Goal: Information Seeking & Learning: Learn about a topic

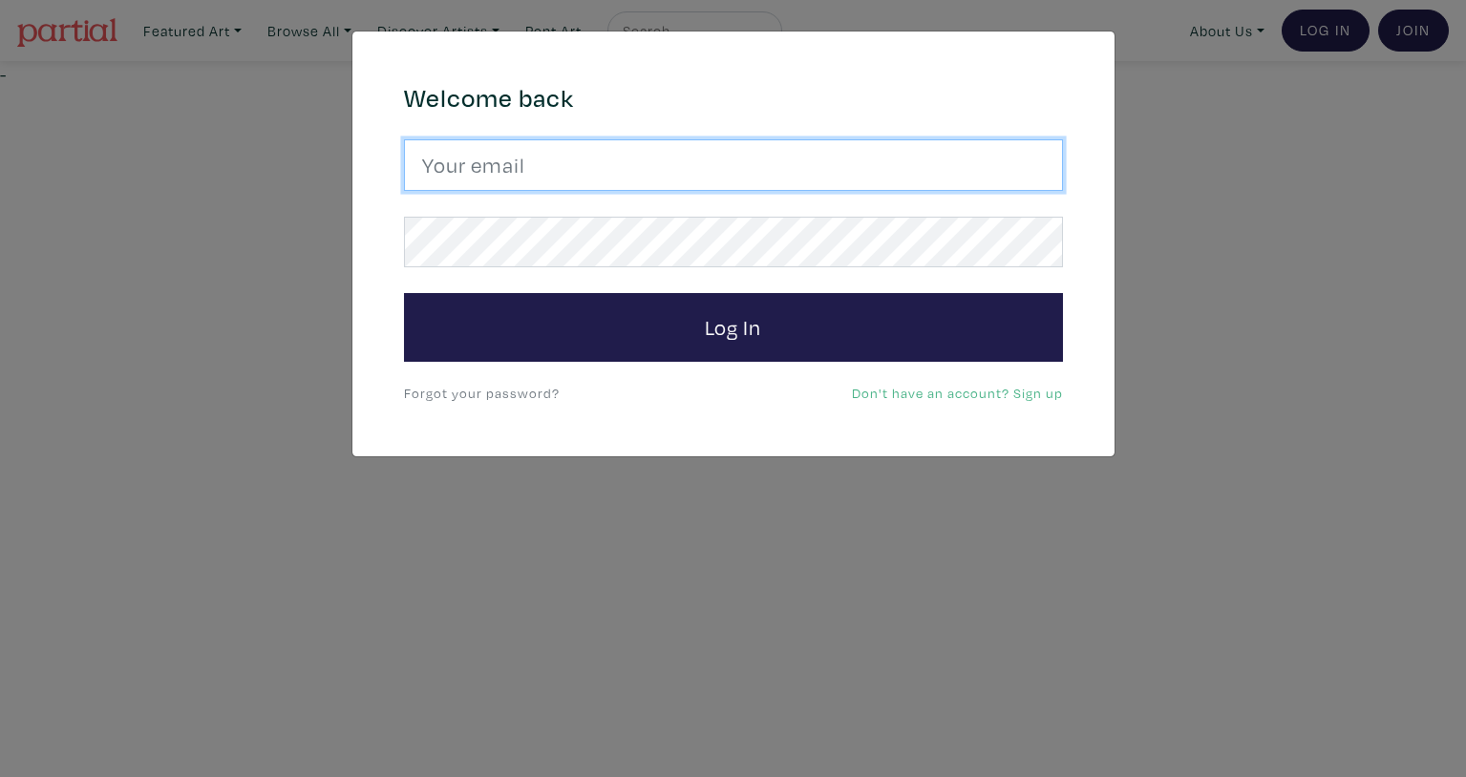
type input "leilah.dhore-beckles@ocadu.ca"
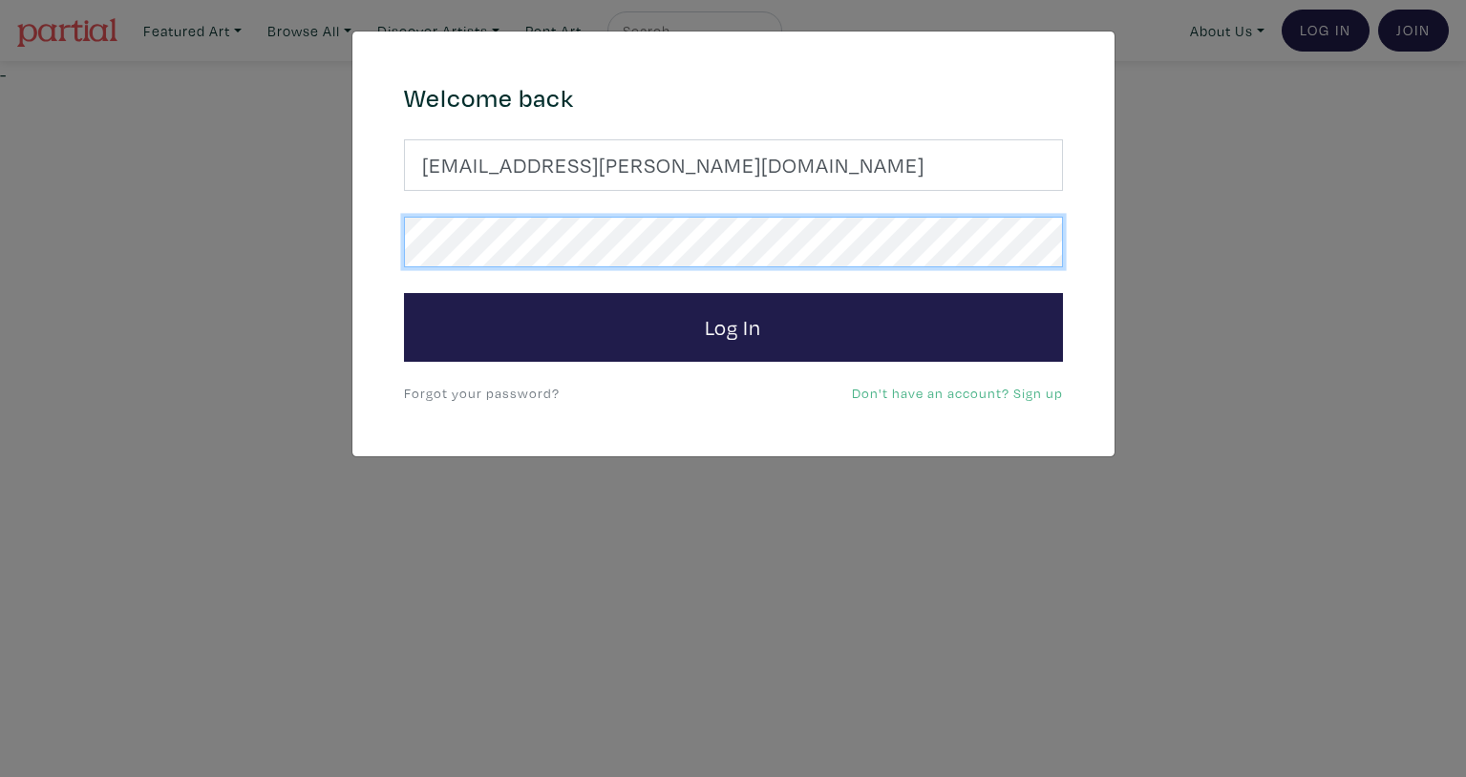
click at [404, 293] on button "Log In" at bounding box center [733, 327] width 659 height 69
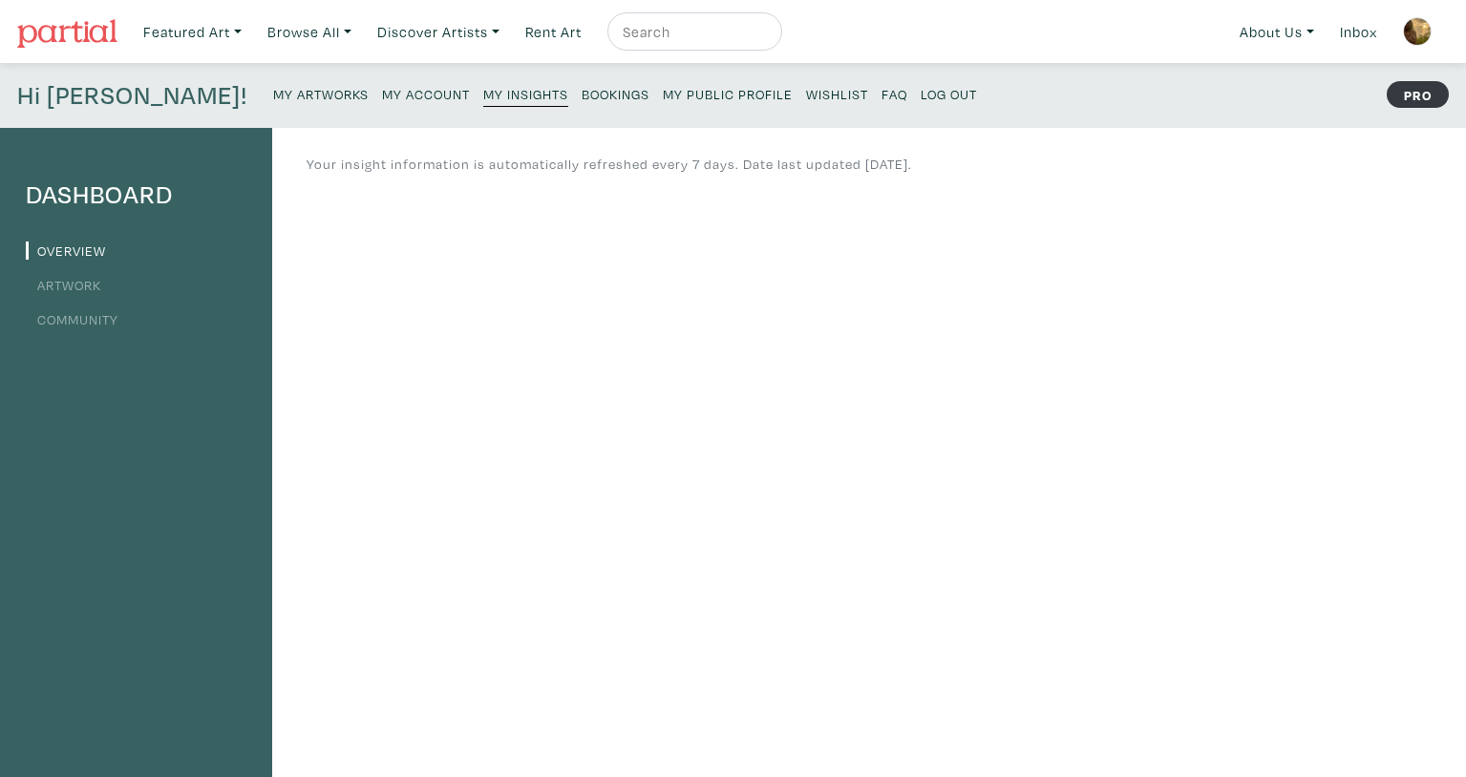
click at [273, 100] on small "My Artworks" at bounding box center [320, 94] width 95 height 18
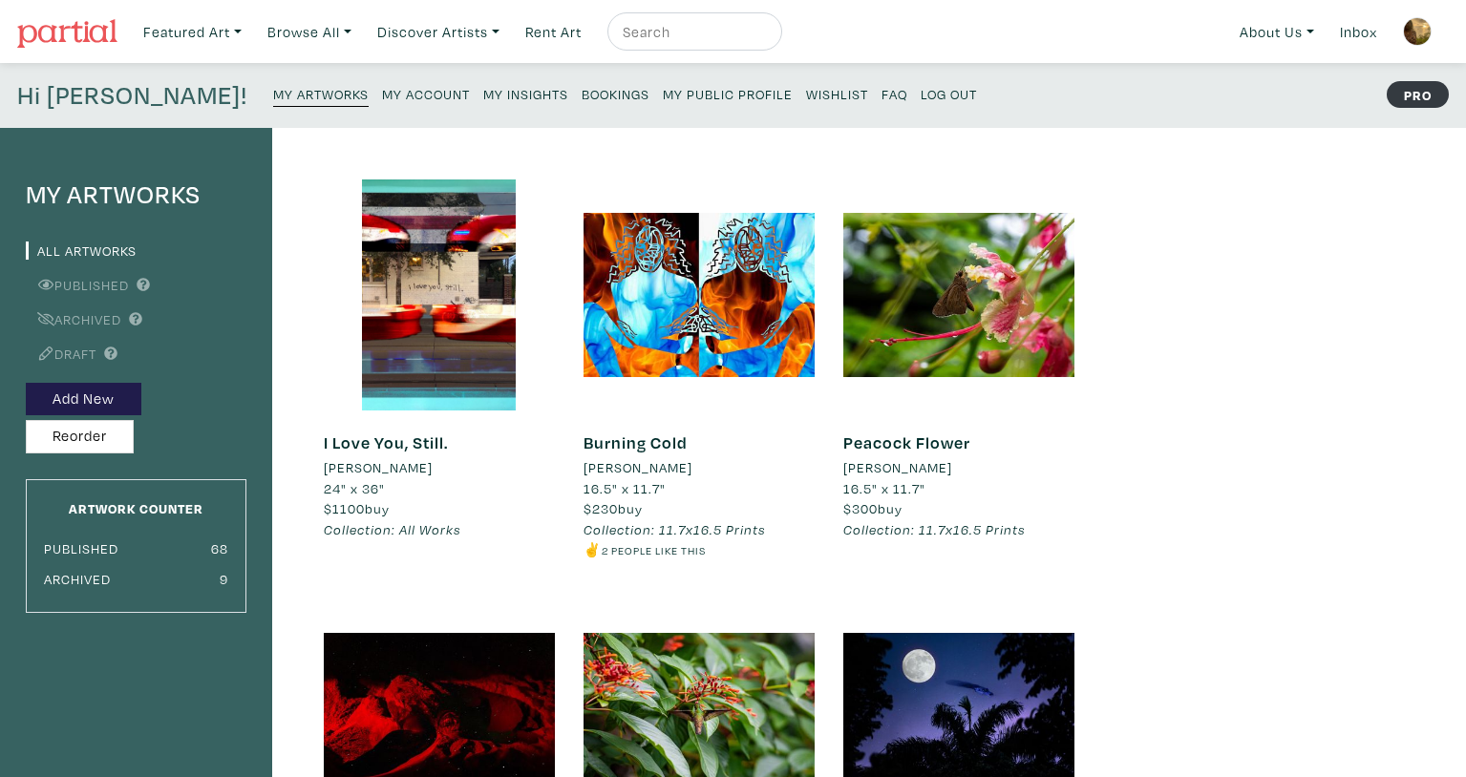
click at [652, 36] on input "text" at bounding box center [692, 32] width 143 height 24
click at [43, 30] on img at bounding box center [67, 33] width 100 height 29
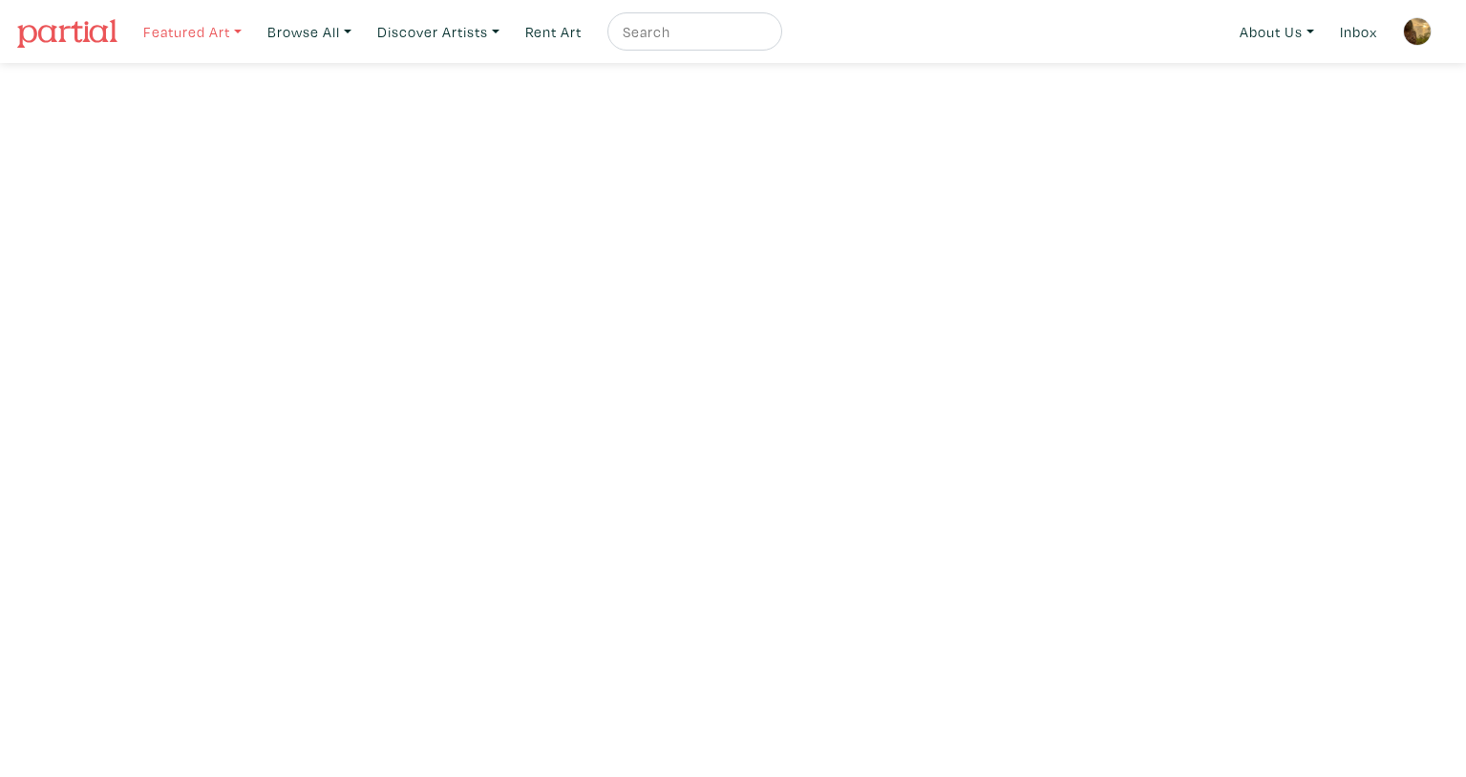
click at [242, 34] on link "Featured Art" at bounding box center [193, 31] width 116 height 39
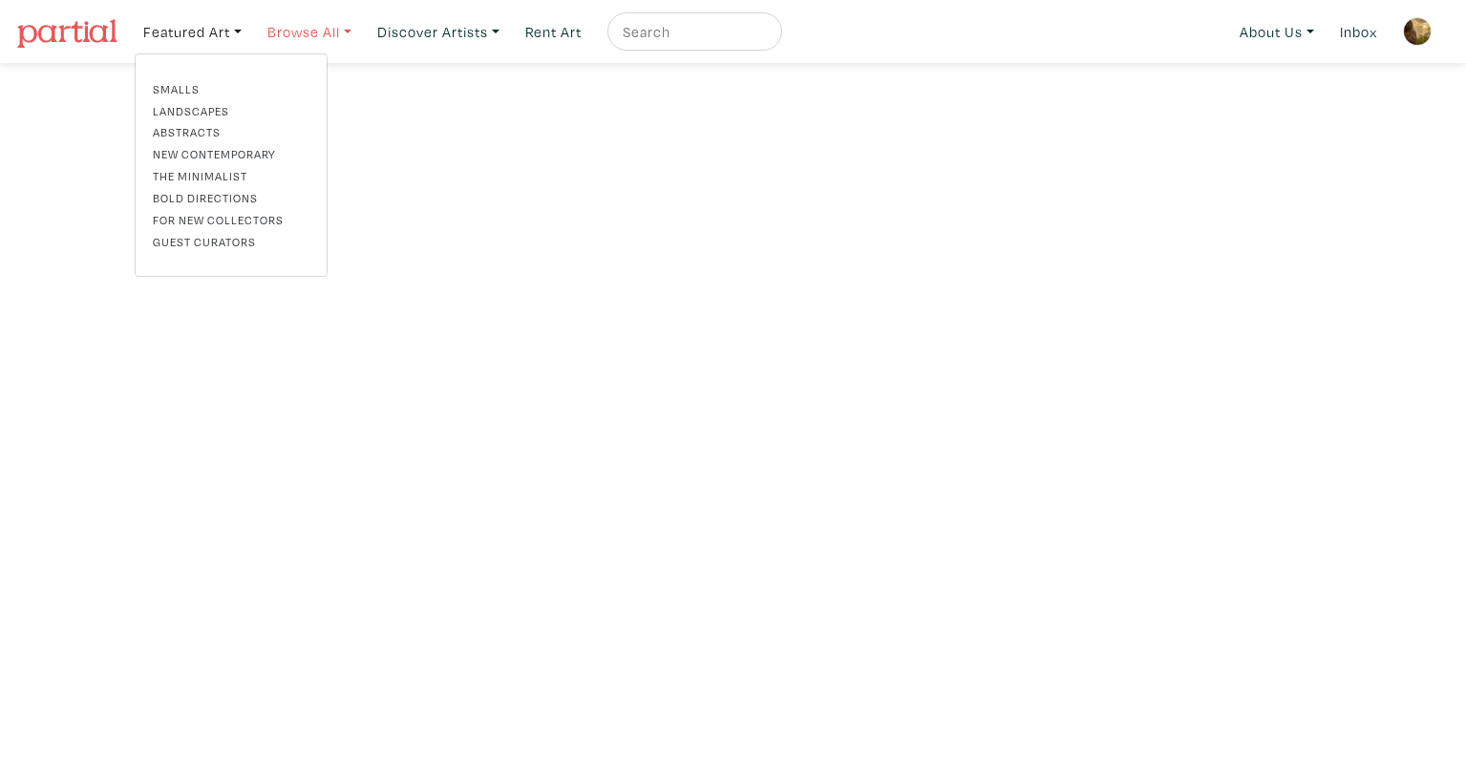
click at [303, 32] on link "Browse All" at bounding box center [309, 31] width 101 height 39
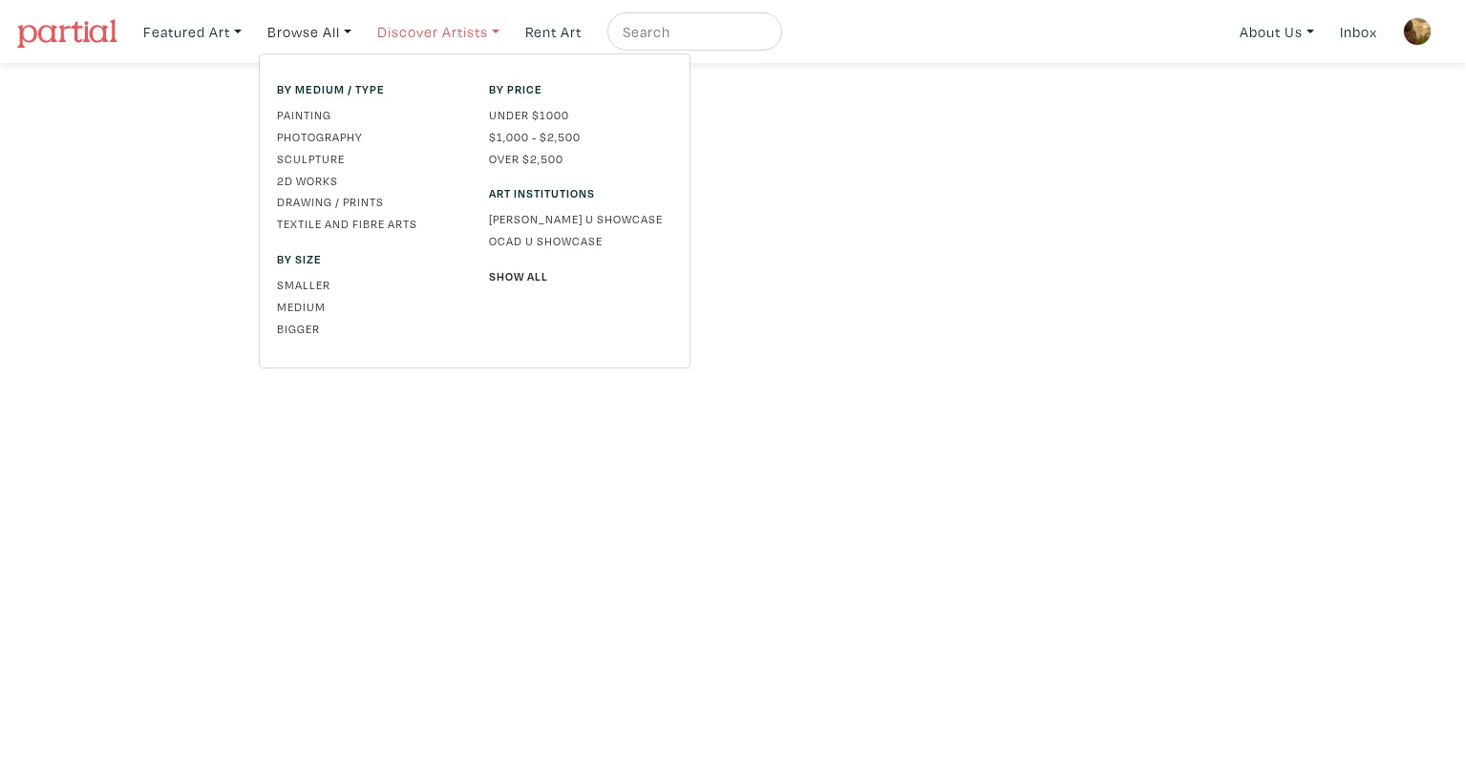
click at [459, 27] on link "Discover Artists" at bounding box center [438, 31] width 139 height 39
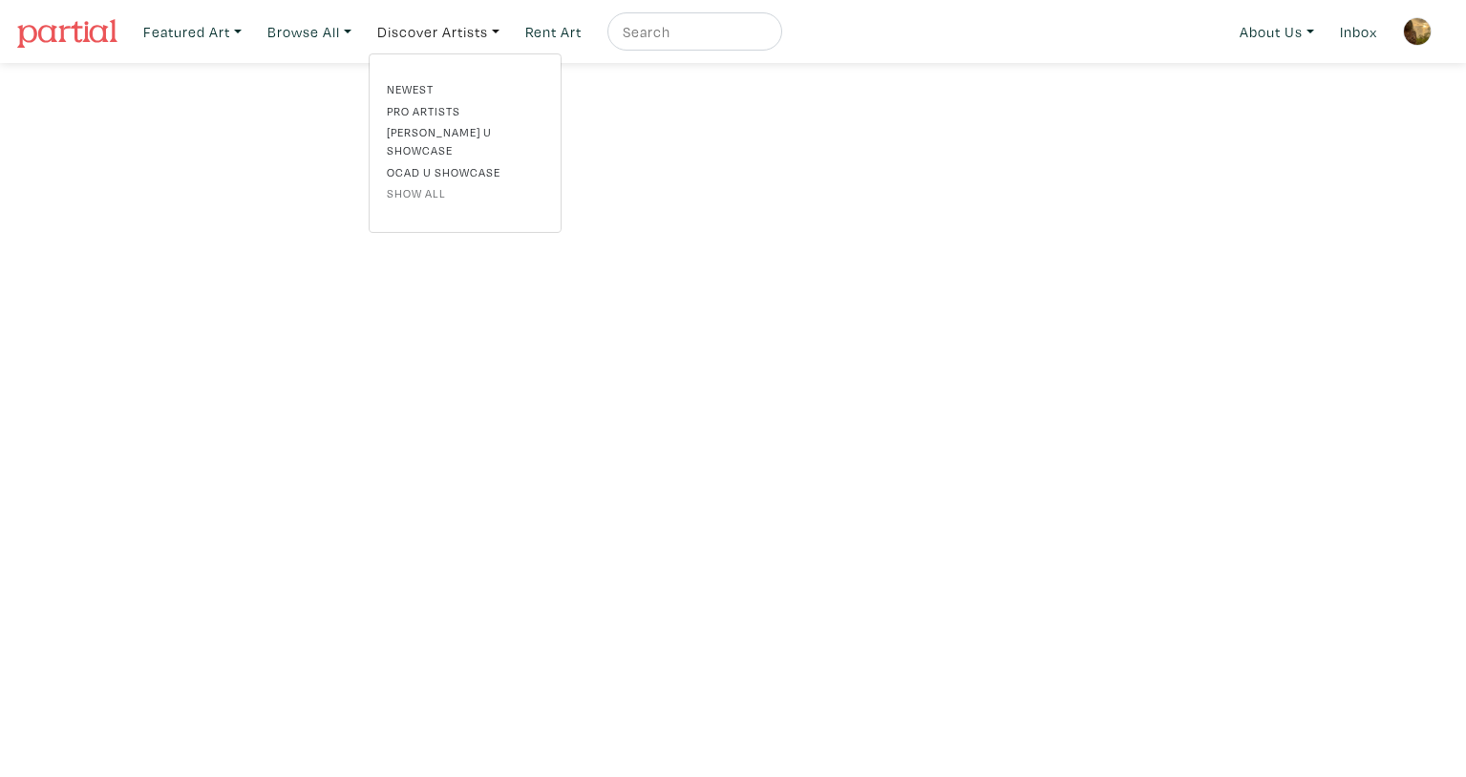
click at [437, 184] on link "Show all" at bounding box center [465, 192] width 157 height 17
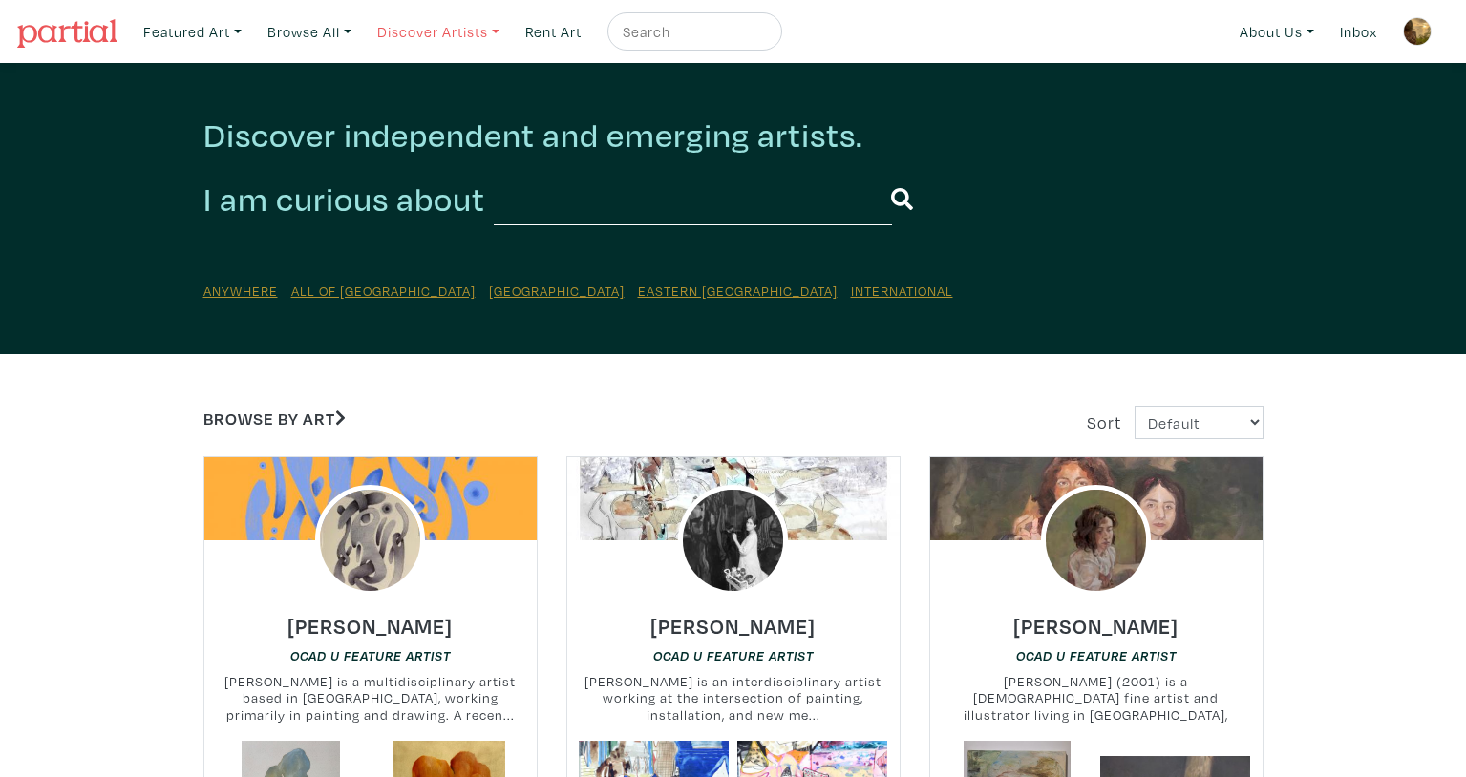
click at [499, 29] on link "Discover Artists" at bounding box center [438, 31] width 139 height 39
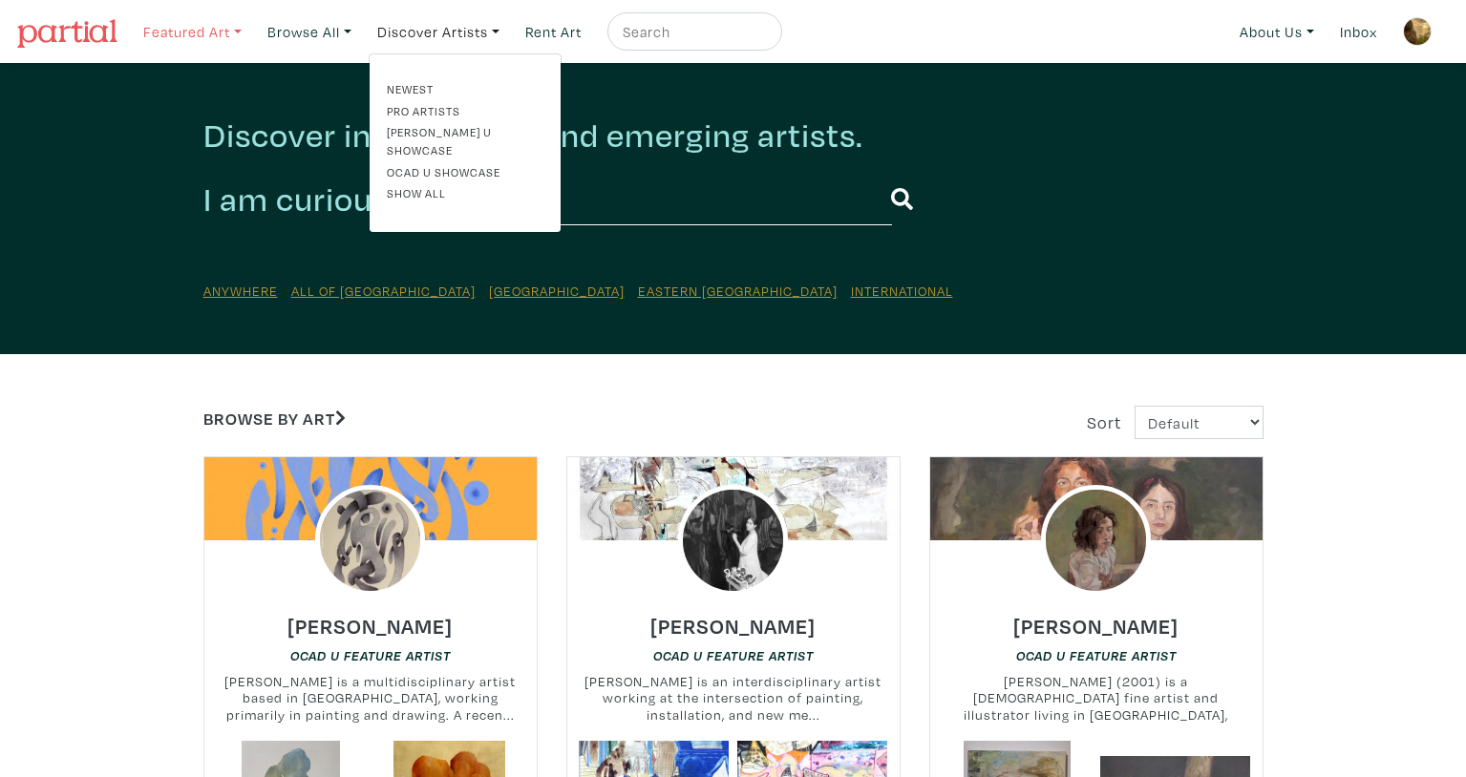
click at [217, 25] on link "Featured Art" at bounding box center [193, 31] width 116 height 39
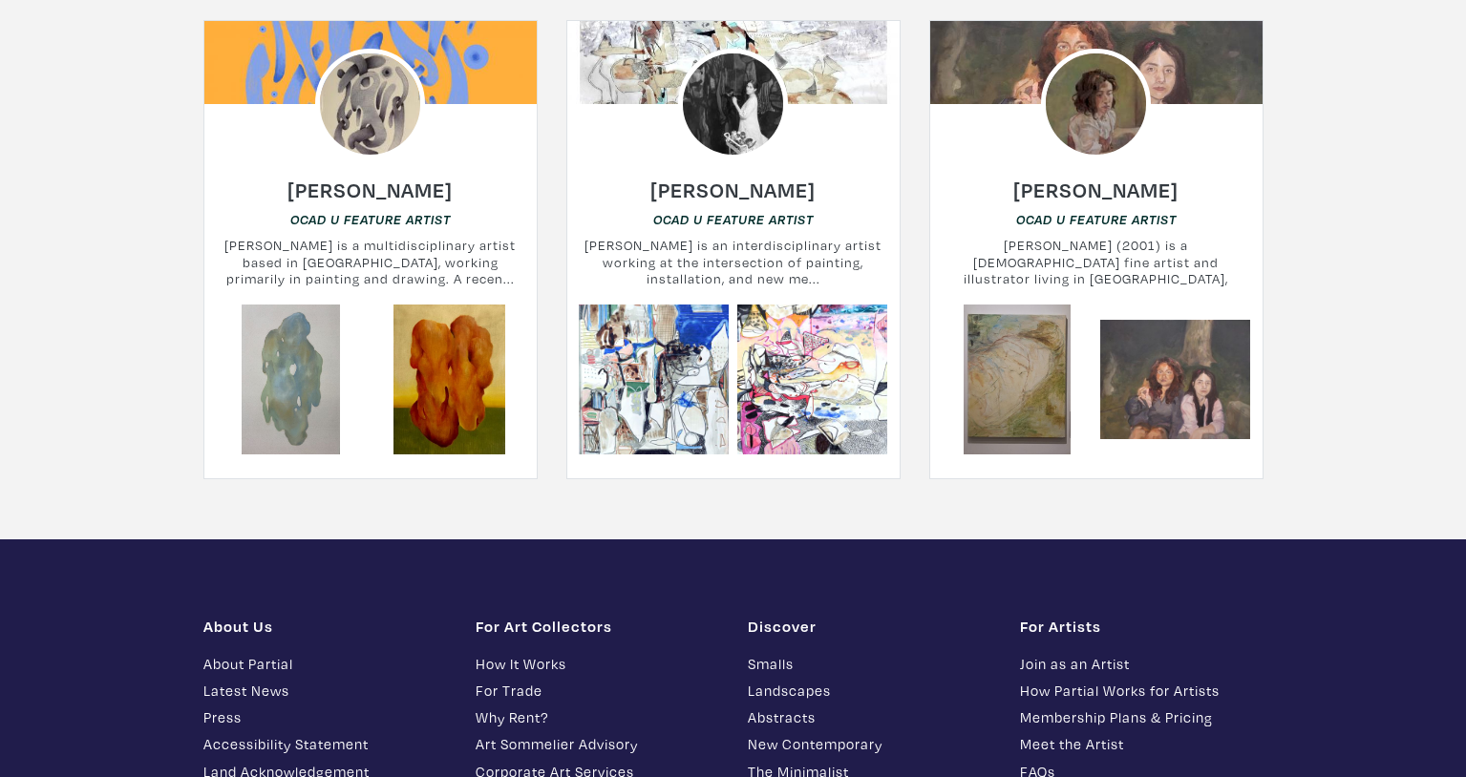
scroll to position [5503, 0]
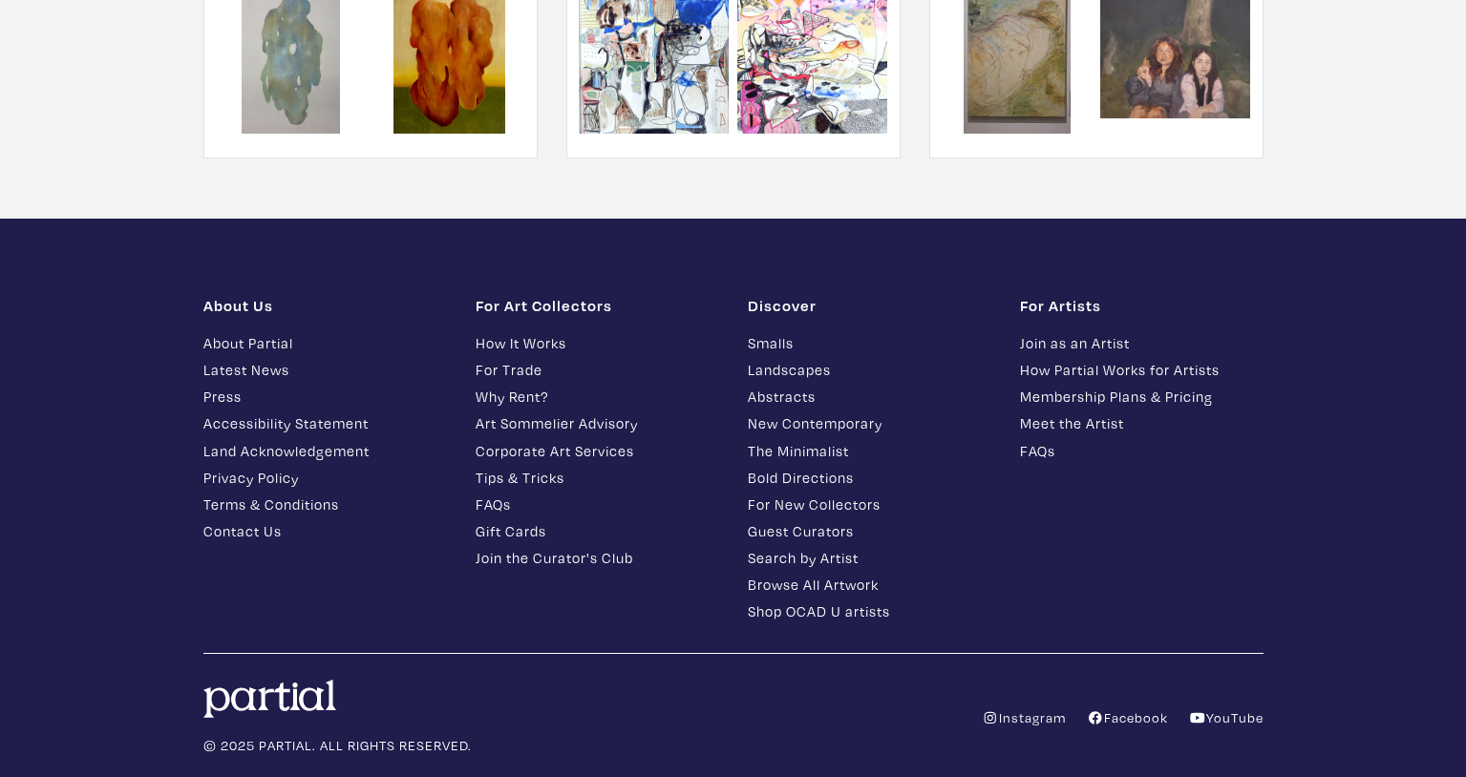
click at [919, 332] on link "Smalls" at bounding box center [869, 343] width 243 height 22
click at [926, 270] on div "About Us About Partial Latest News Press Accessibility Statement Land Acknowled…" at bounding box center [733, 526] width 1088 height 512
click at [927, 270] on div "About Us About Partial Latest News Press Accessibility Statement Land Acknowled…" at bounding box center [733, 526] width 1088 height 512
click at [248, 359] on link "Latest News" at bounding box center [324, 370] width 243 height 22
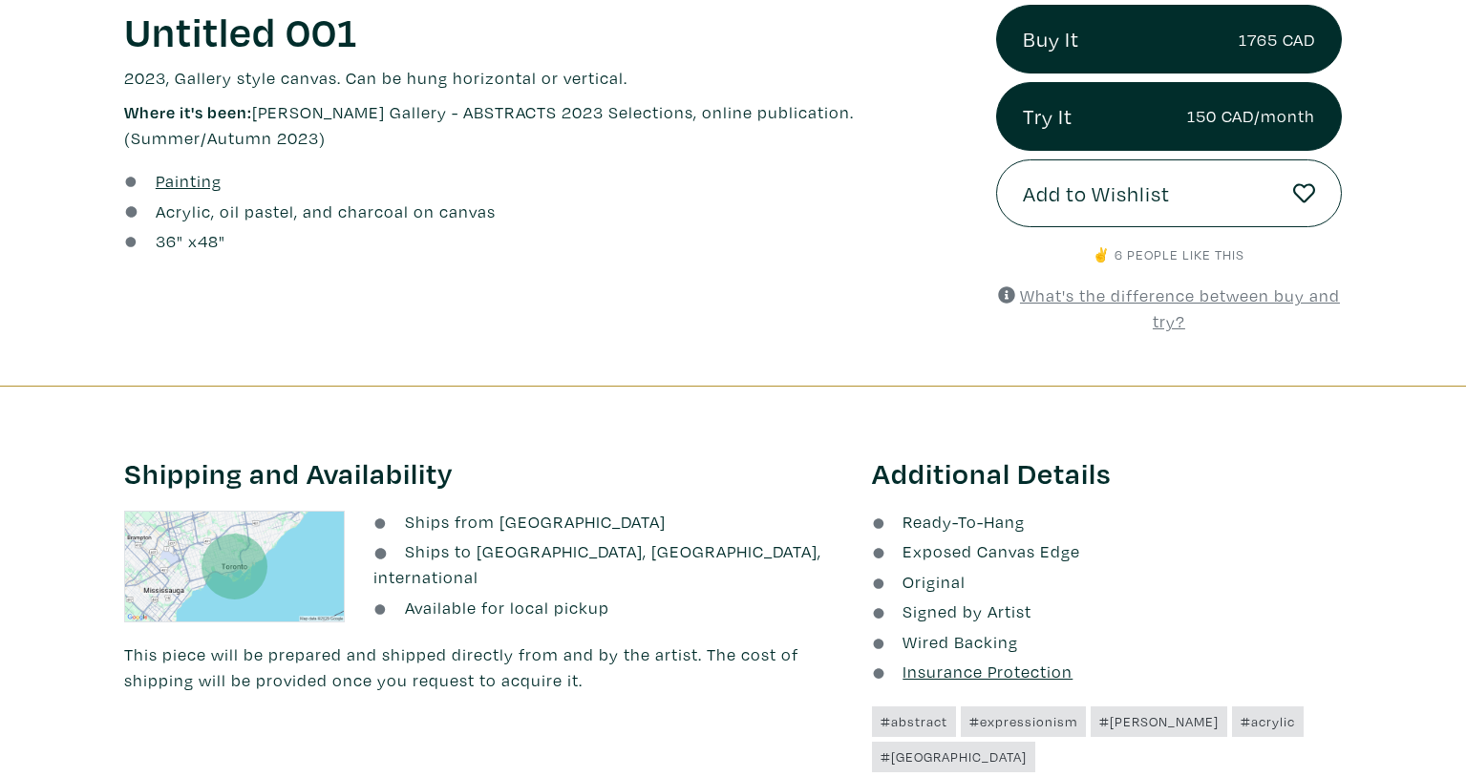
scroll to position [771, 0]
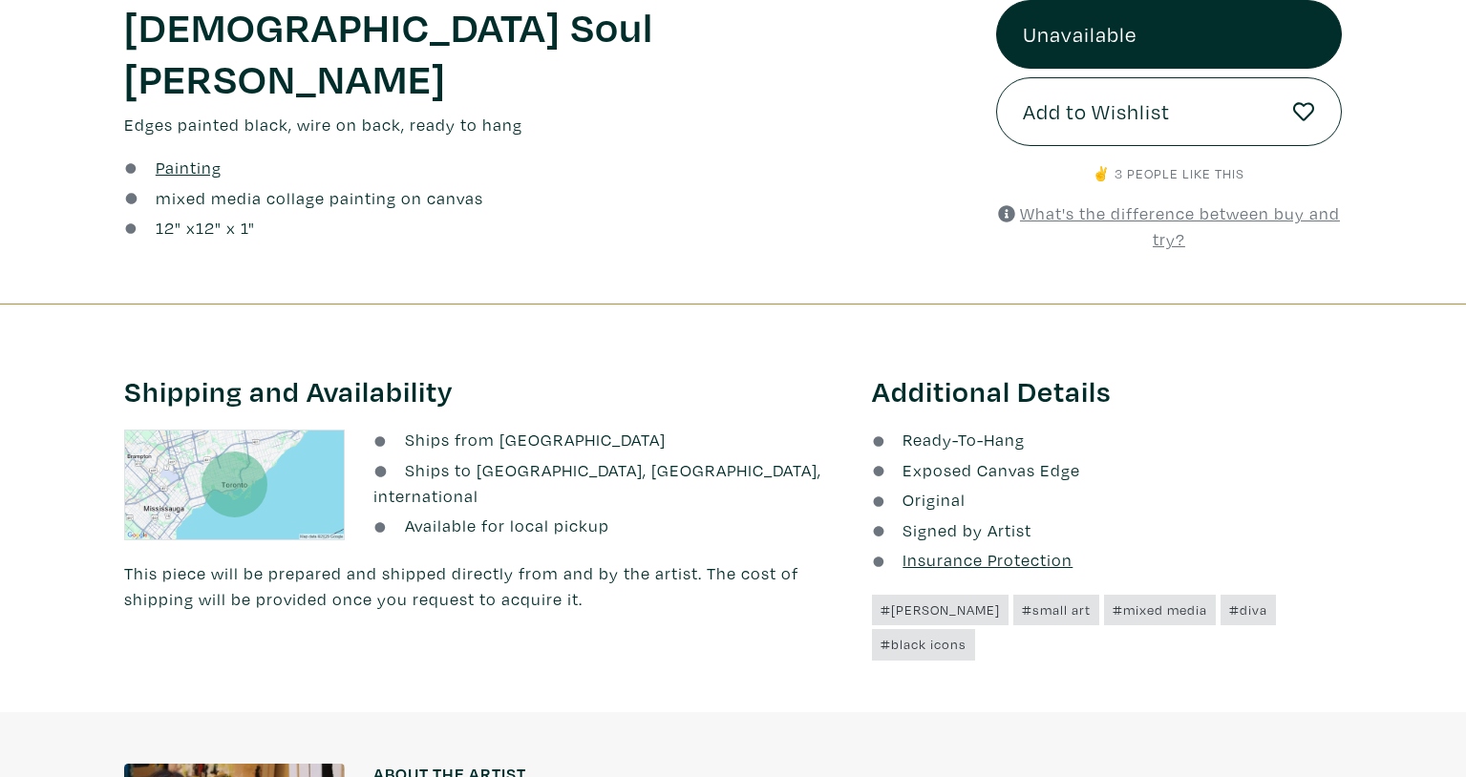
scroll to position [776, 0]
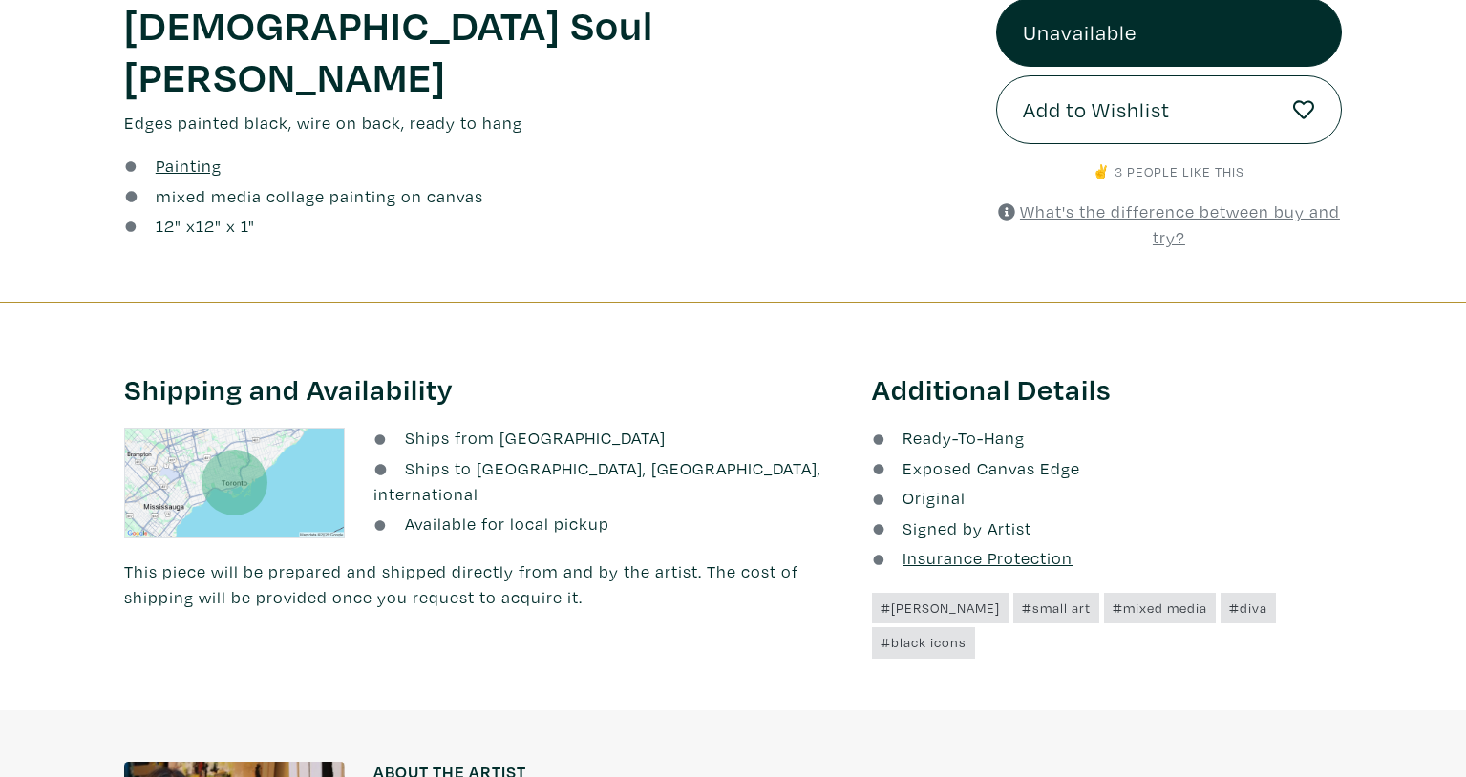
click at [816, 310] on div at bounding box center [733, 302] width 1494 height 104
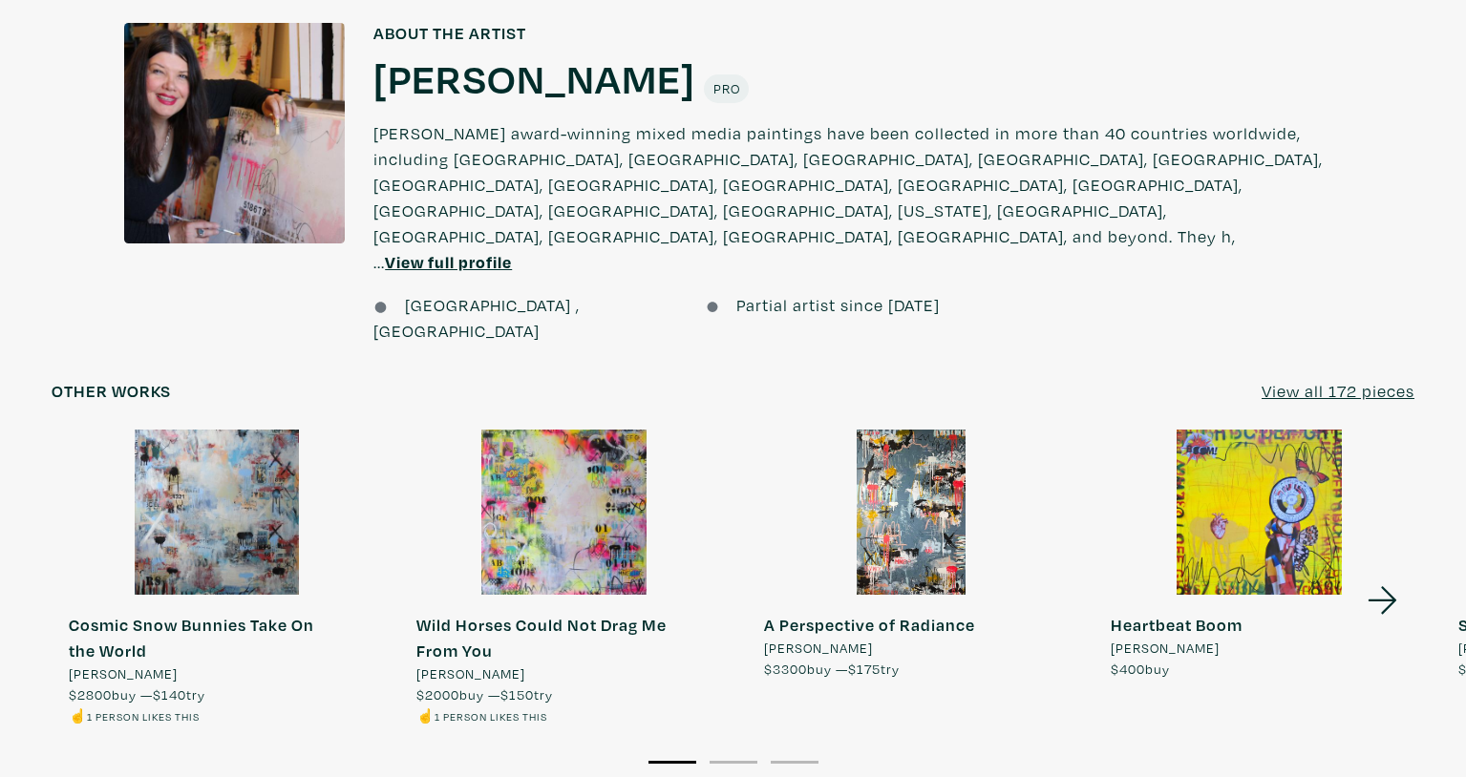
scroll to position [0, 0]
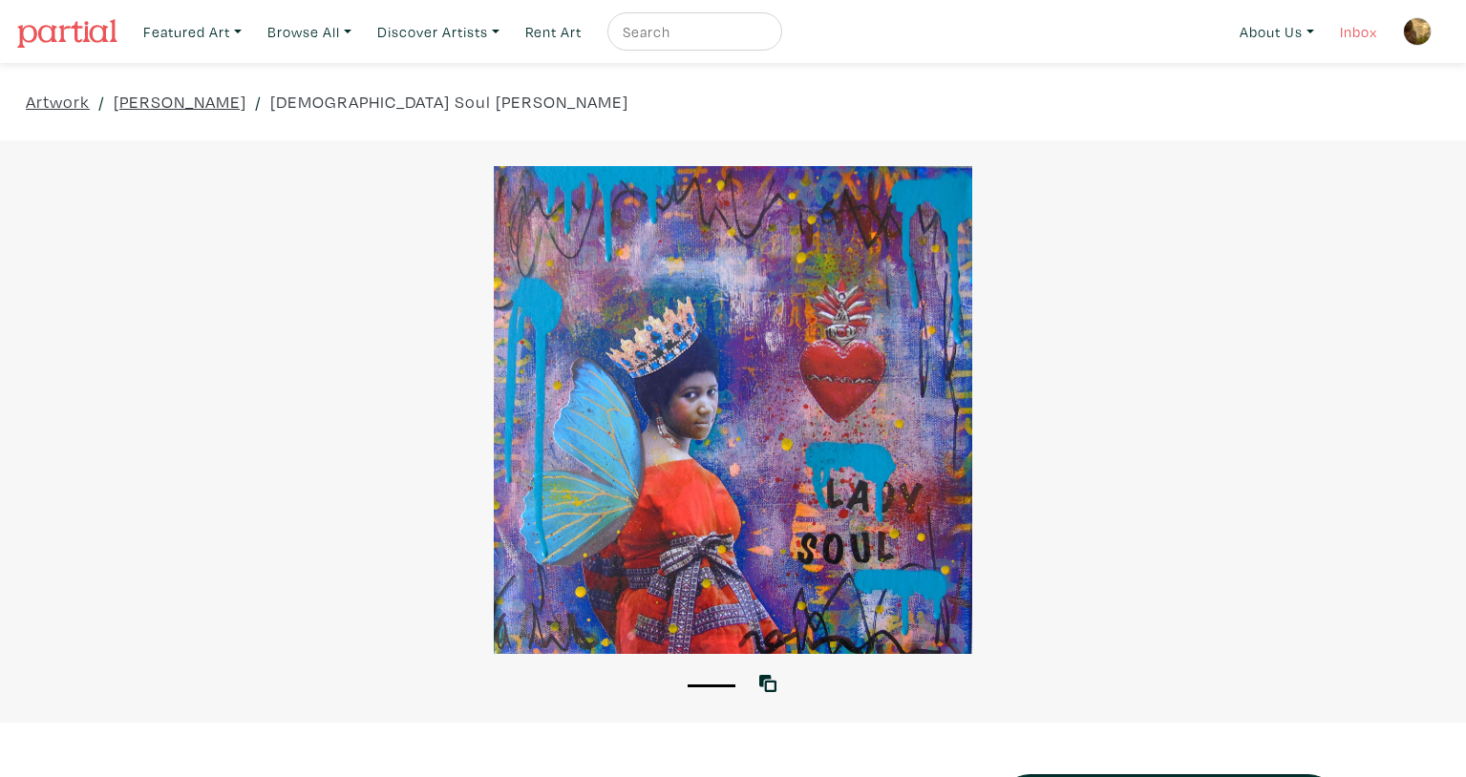
click at [1375, 31] on link "Inbox" at bounding box center [1358, 31] width 54 height 39
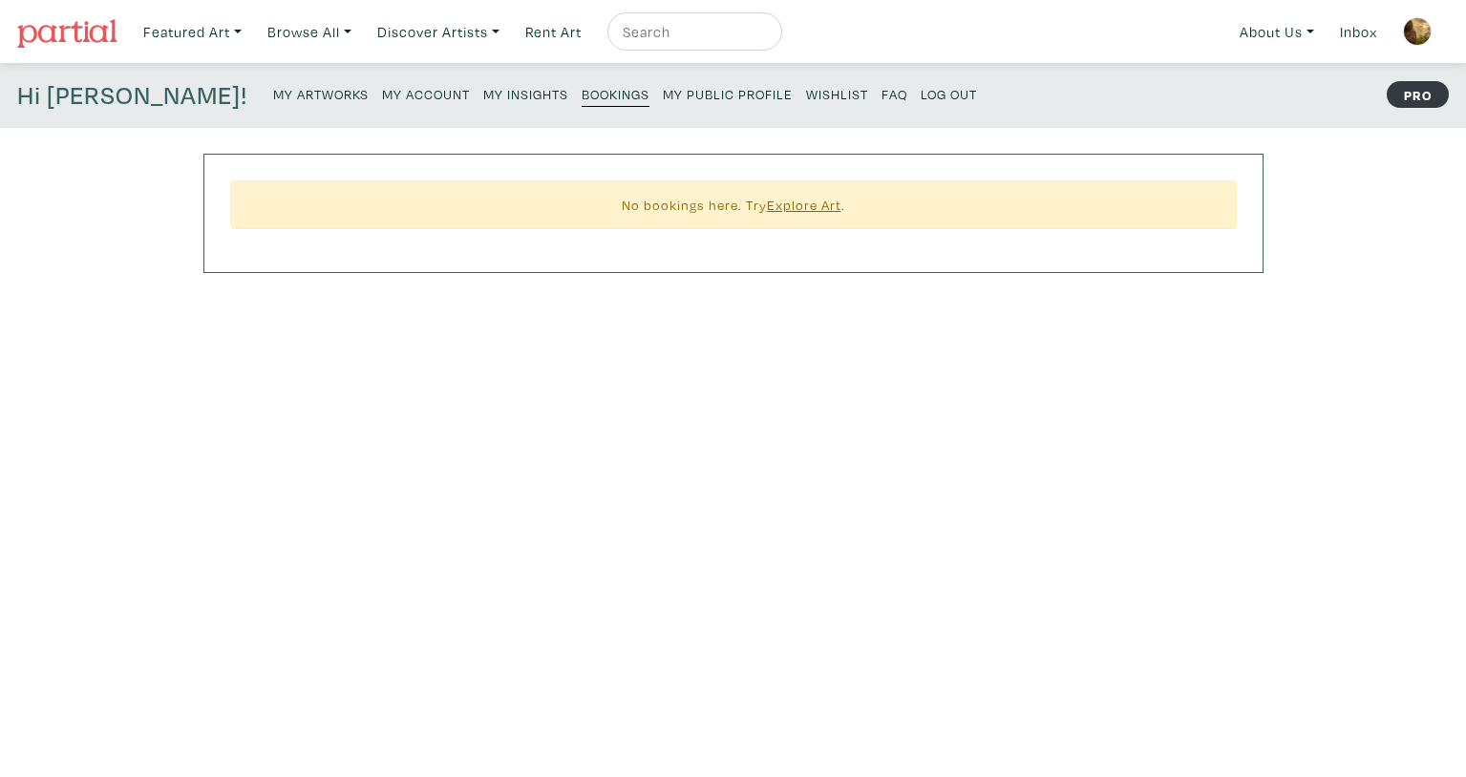
click at [663, 97] on small "My Public Profile" at bounding box center [728, 94] width 130 height 18
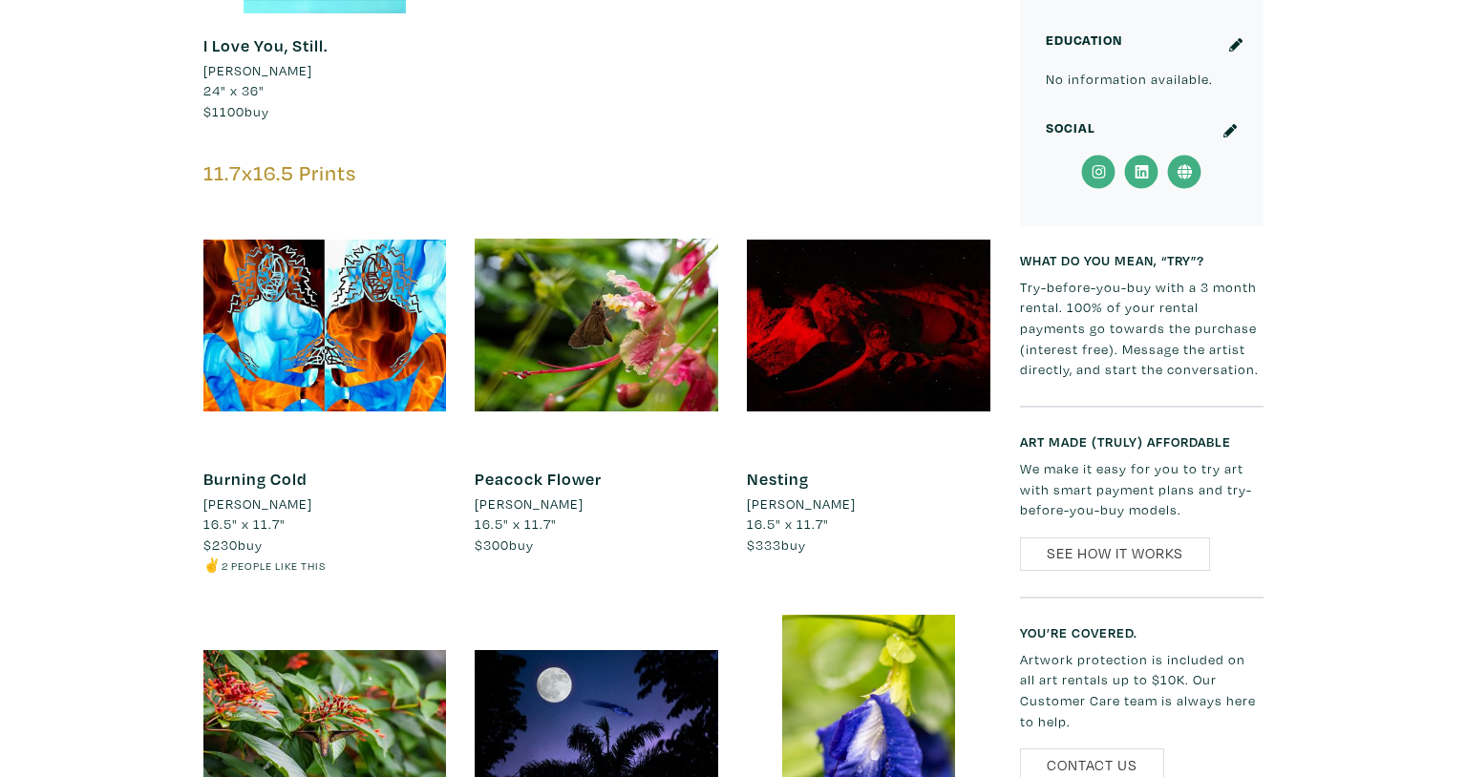
scroll to position [1283, 0]
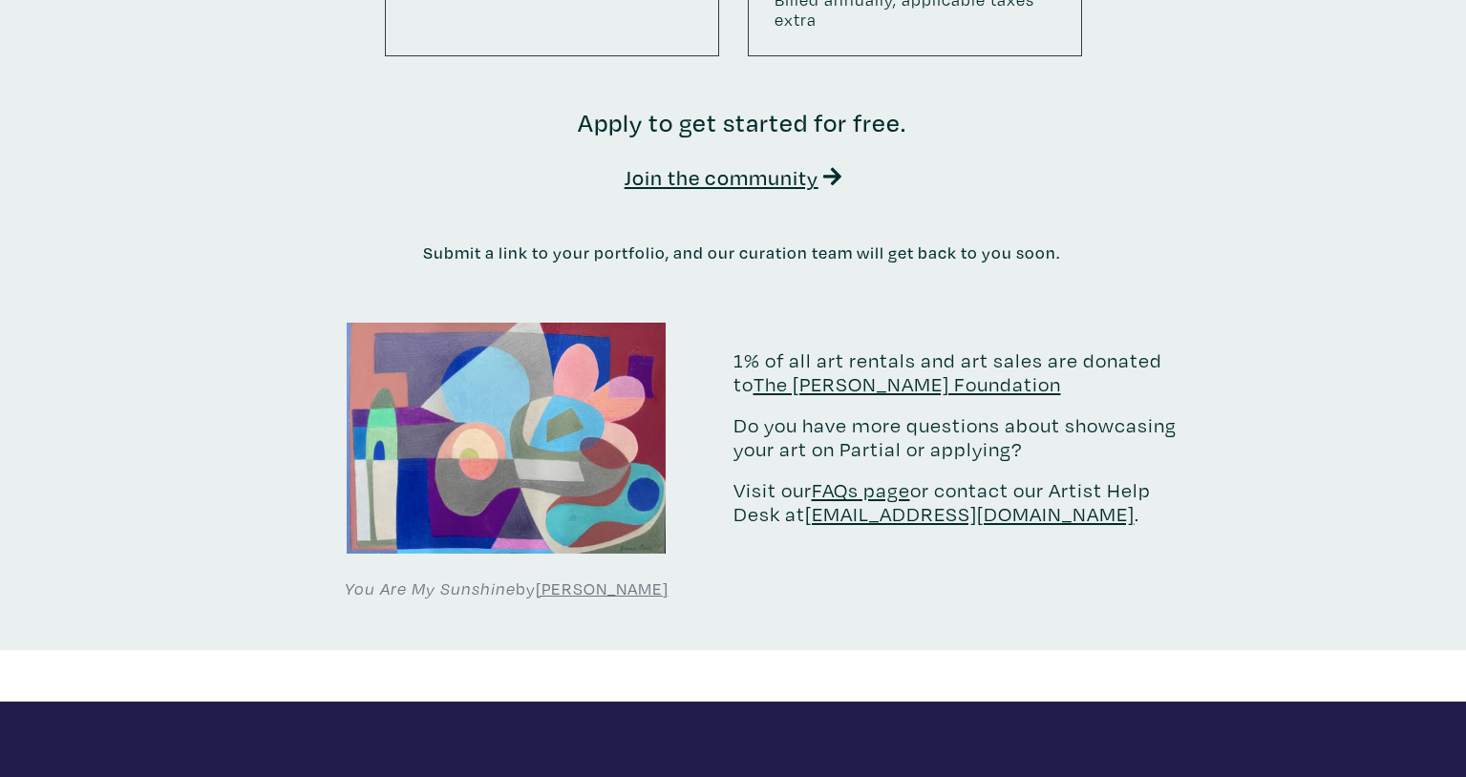
scroll to position [3503, 0]
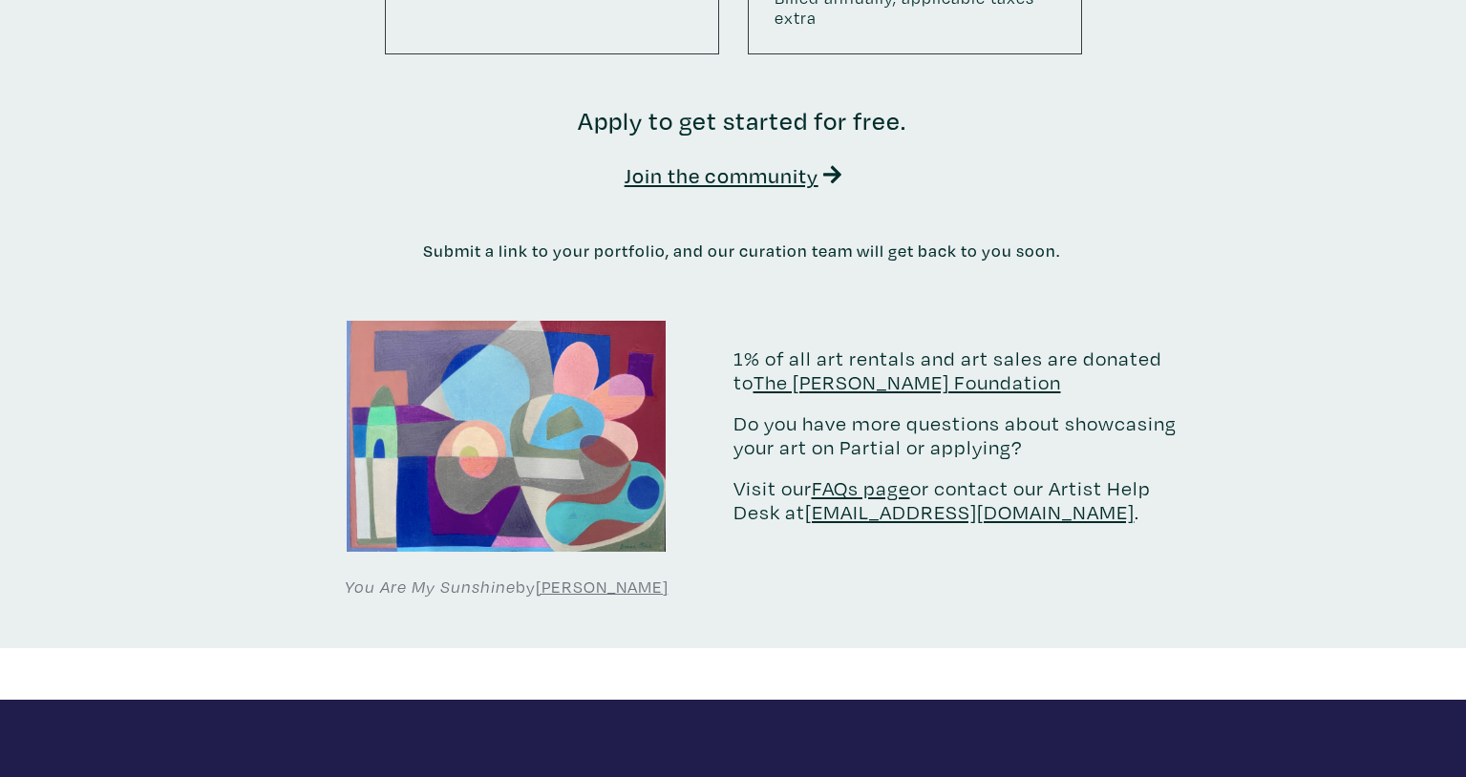
click at [1302, 227] on b "Apply to get started for free. Join the community Submit a link to your portfol…" at bounding box center [733, 377] width 1466 height 542
click at [1334, 384] on b "Apply to get started for free. Join the community Submit a link to your portfol…" at bounding box center [733, 377] width 1466 height 542
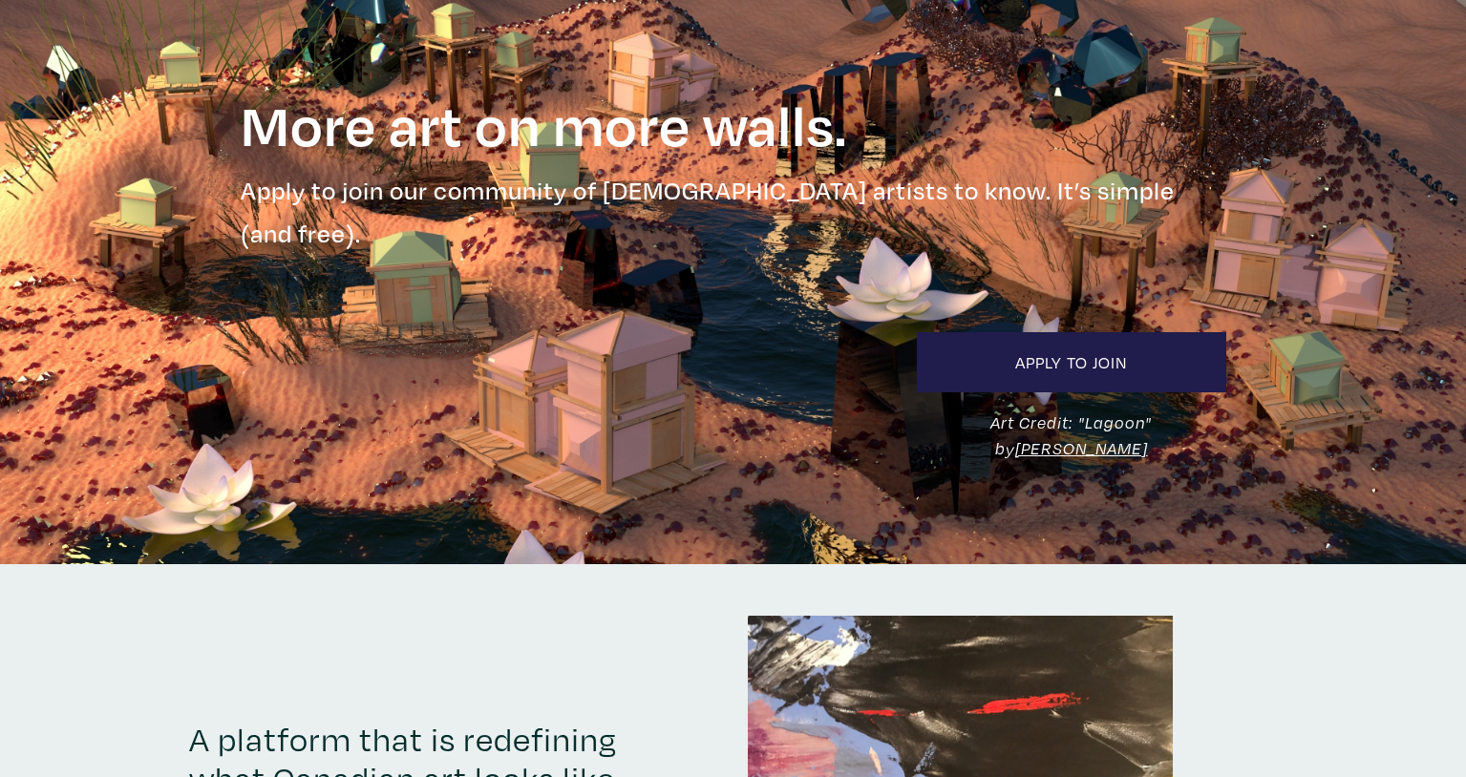
scroll to position [0, 0]
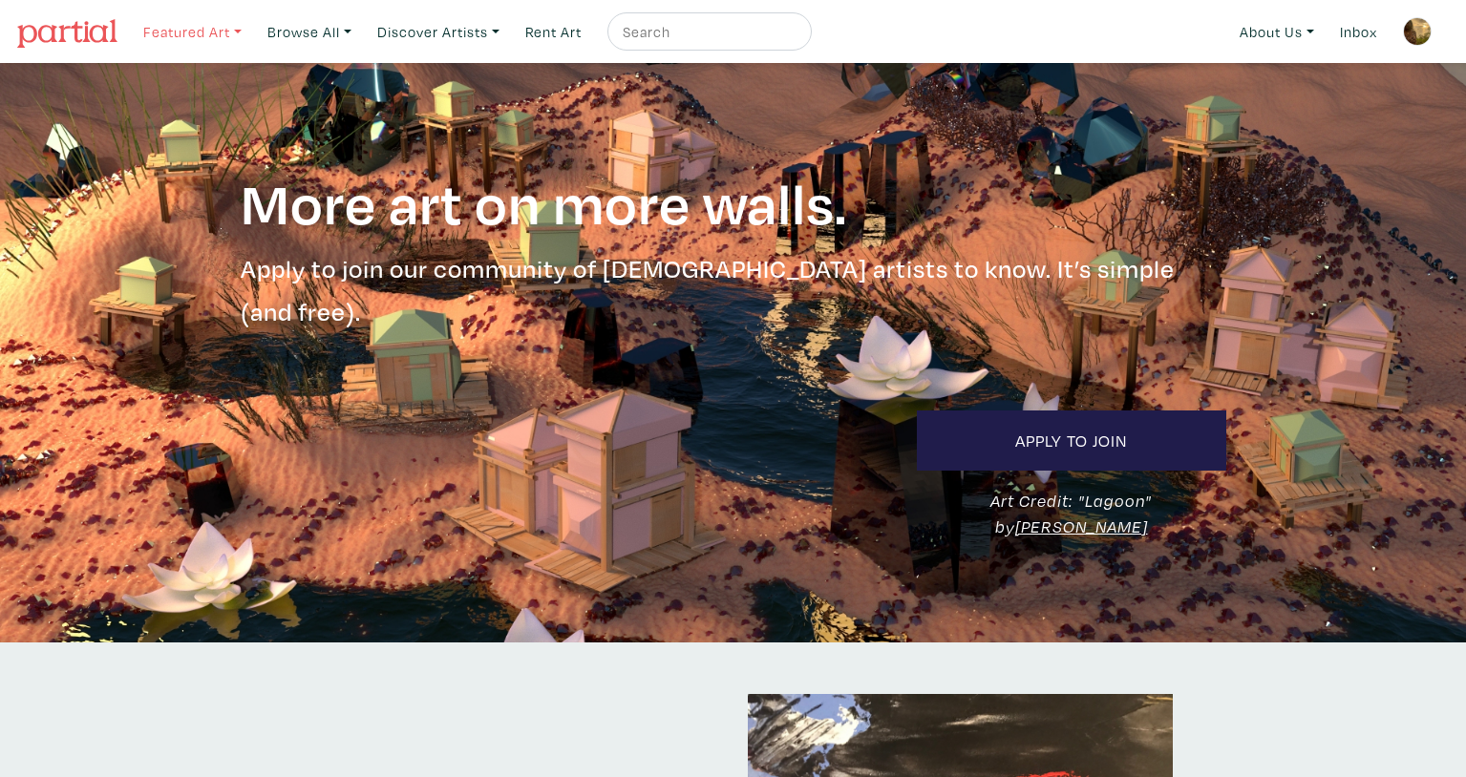
click at [213, 32] on link "Featured Art" at bounding box center [193, 31] width 116 height 39
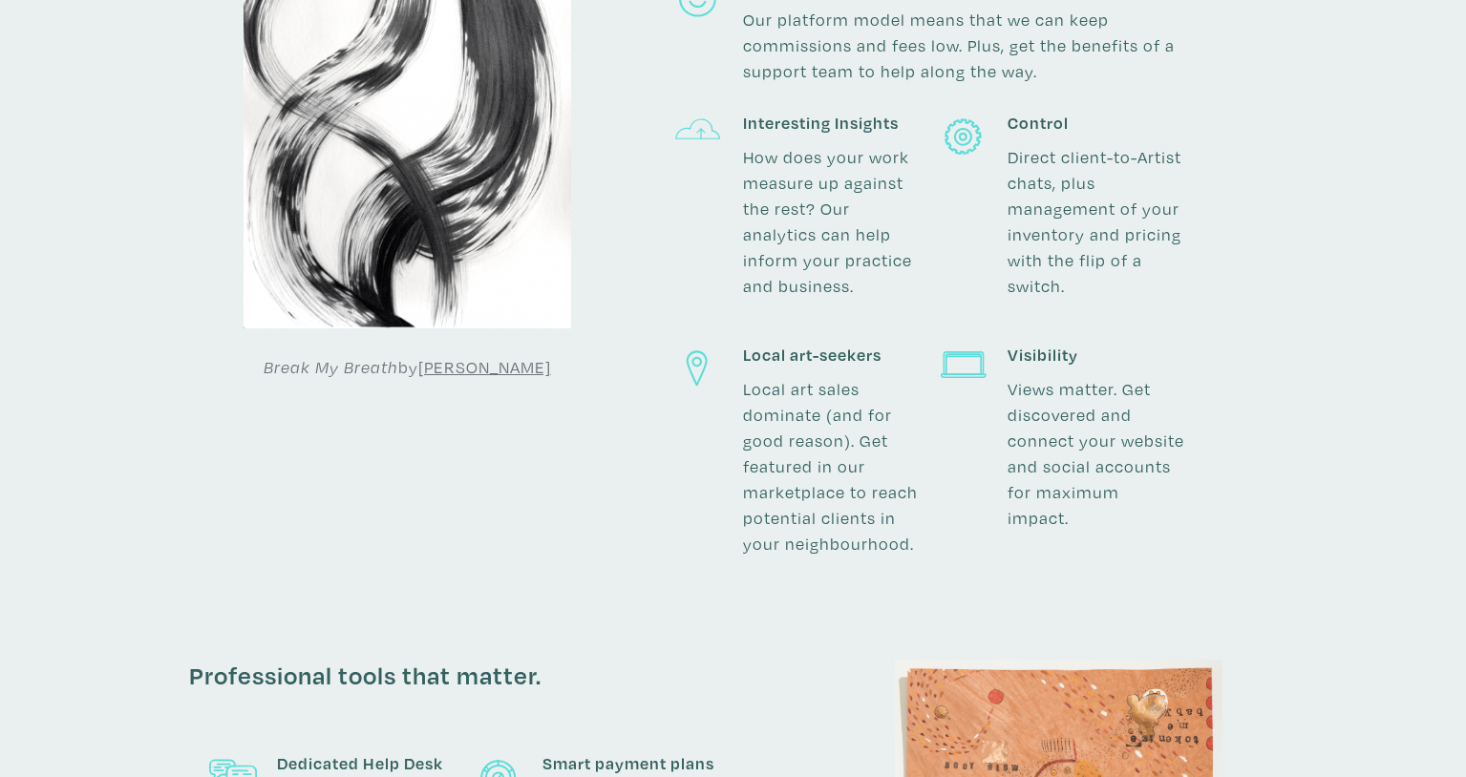
scroll to position [1235, 0]
click at [1038, 557] on div "Break My Breath by [PERSON_NAME] What artist members get. More money from your …" at bounding box center [733, 243] width 1117 height 727
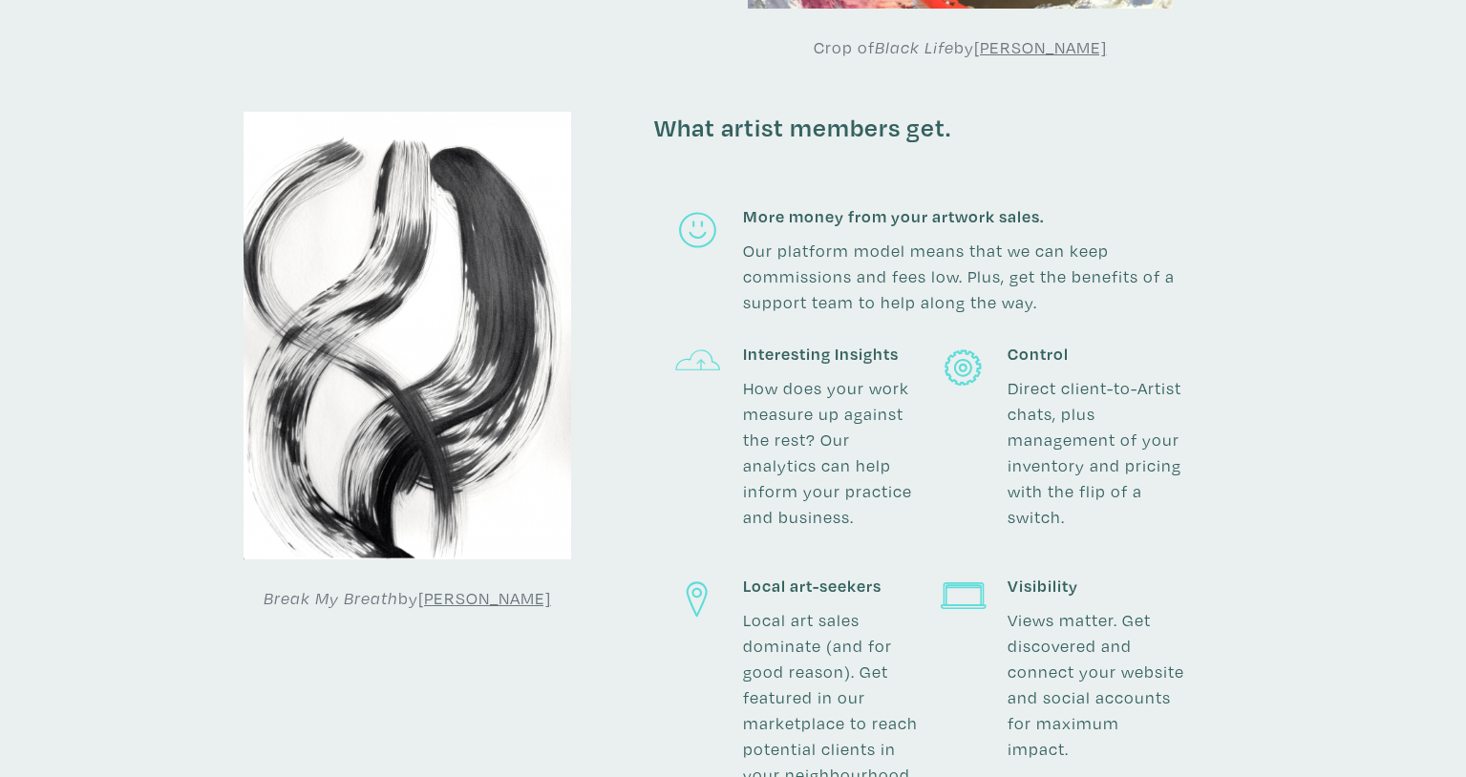
scroll to position [1002, 0]
